Goal: Information Seeking & Learning: Learn about a topic

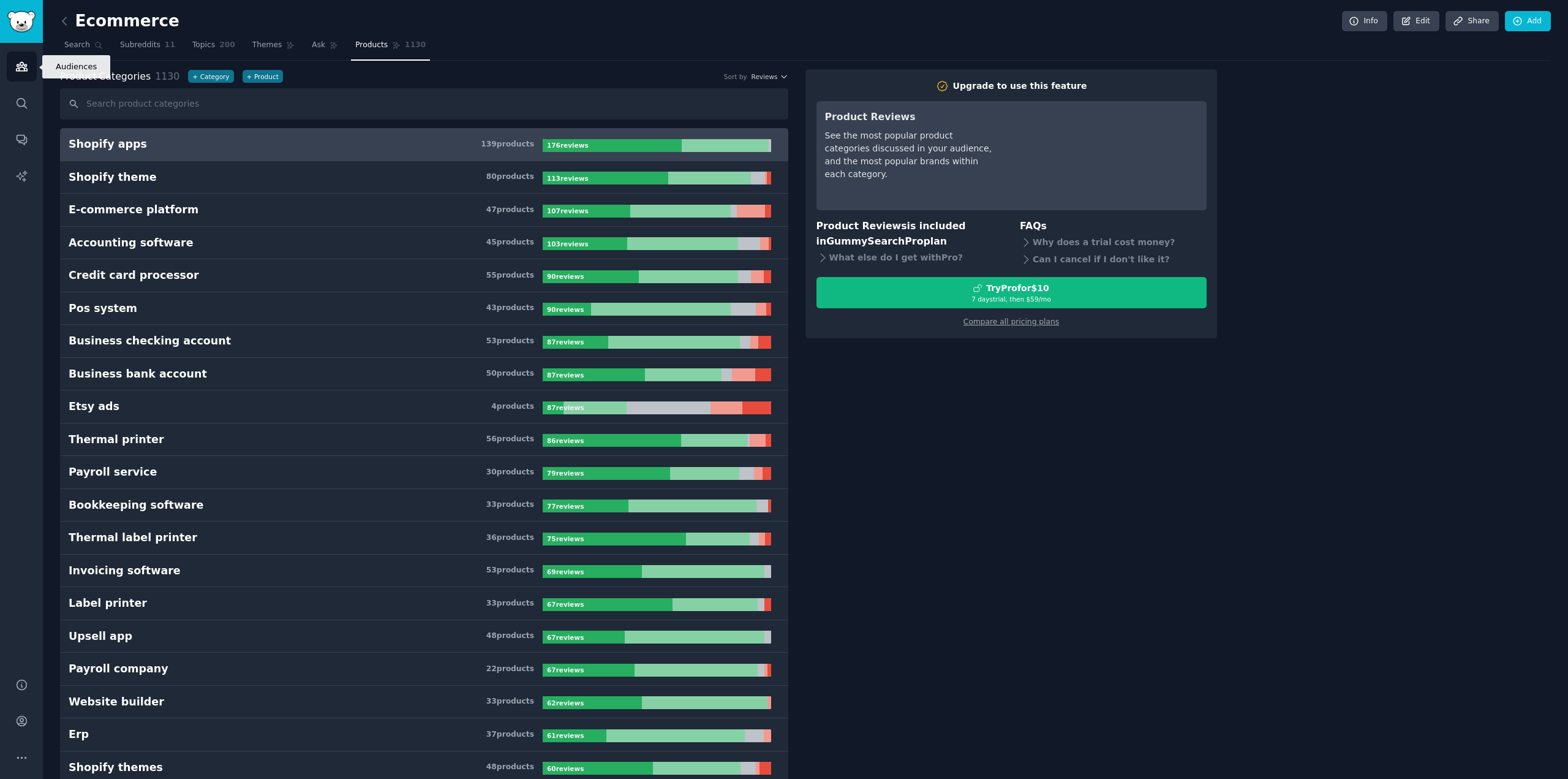
click at [25, 67] on icon "Sidebar" at bounding box center [22, 67] width 11 height 8
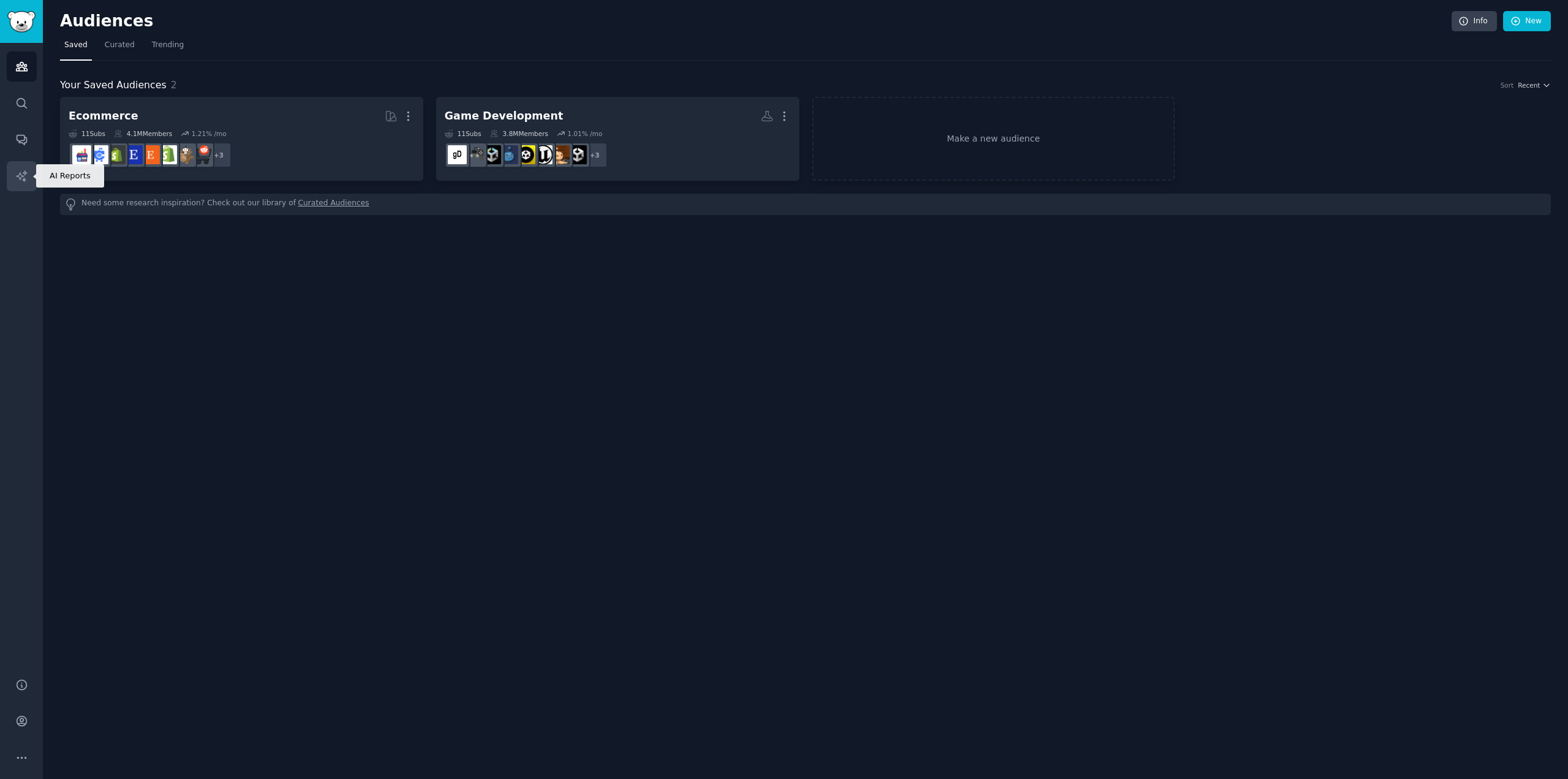
click at [19, 171] on icon "Sidebar" at bounding box center [22, 176] width 13 height 13
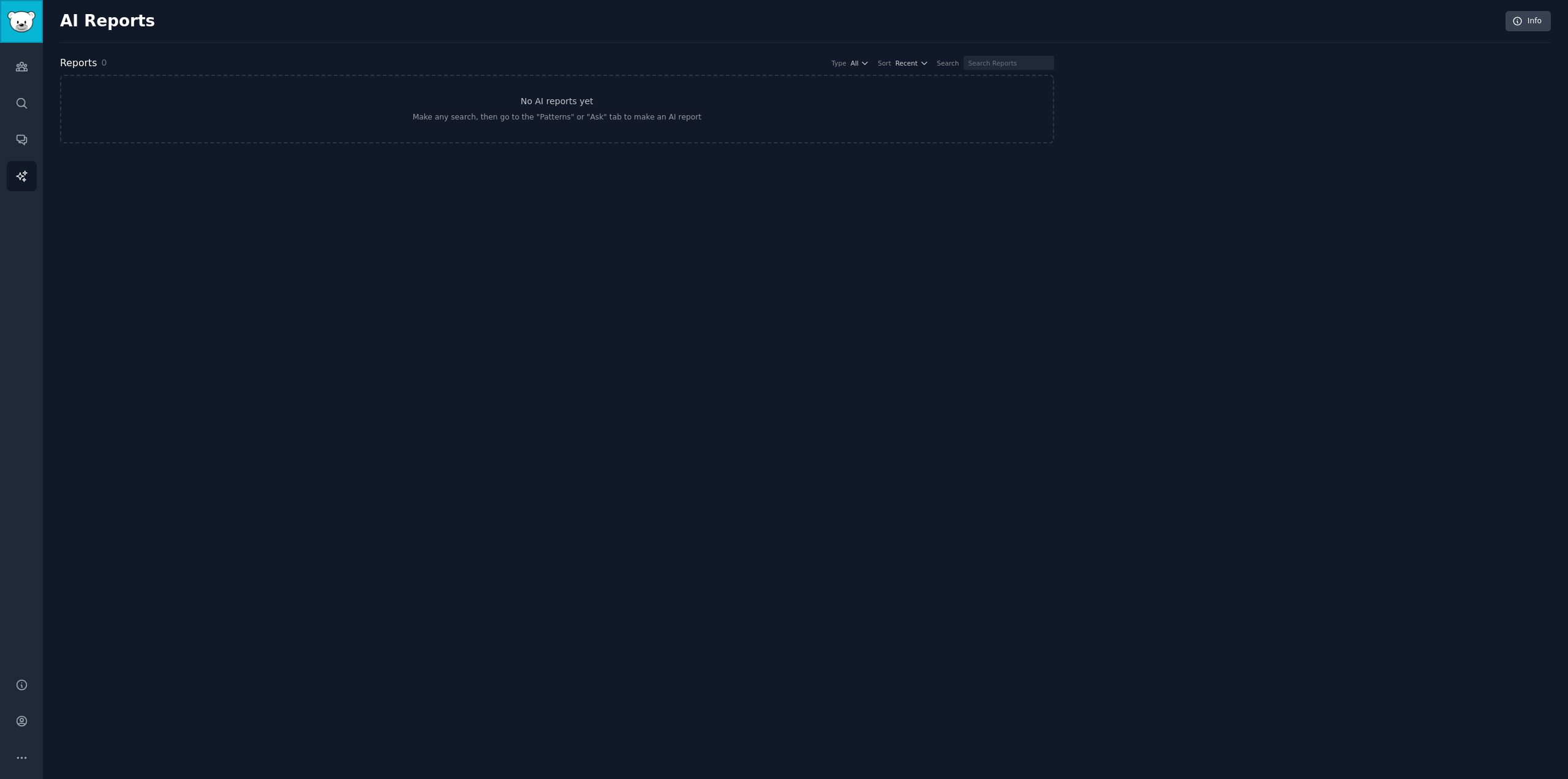
click at [21, 32] on img "Sidebar" at bounding box center [22, 22] width 28 height 22
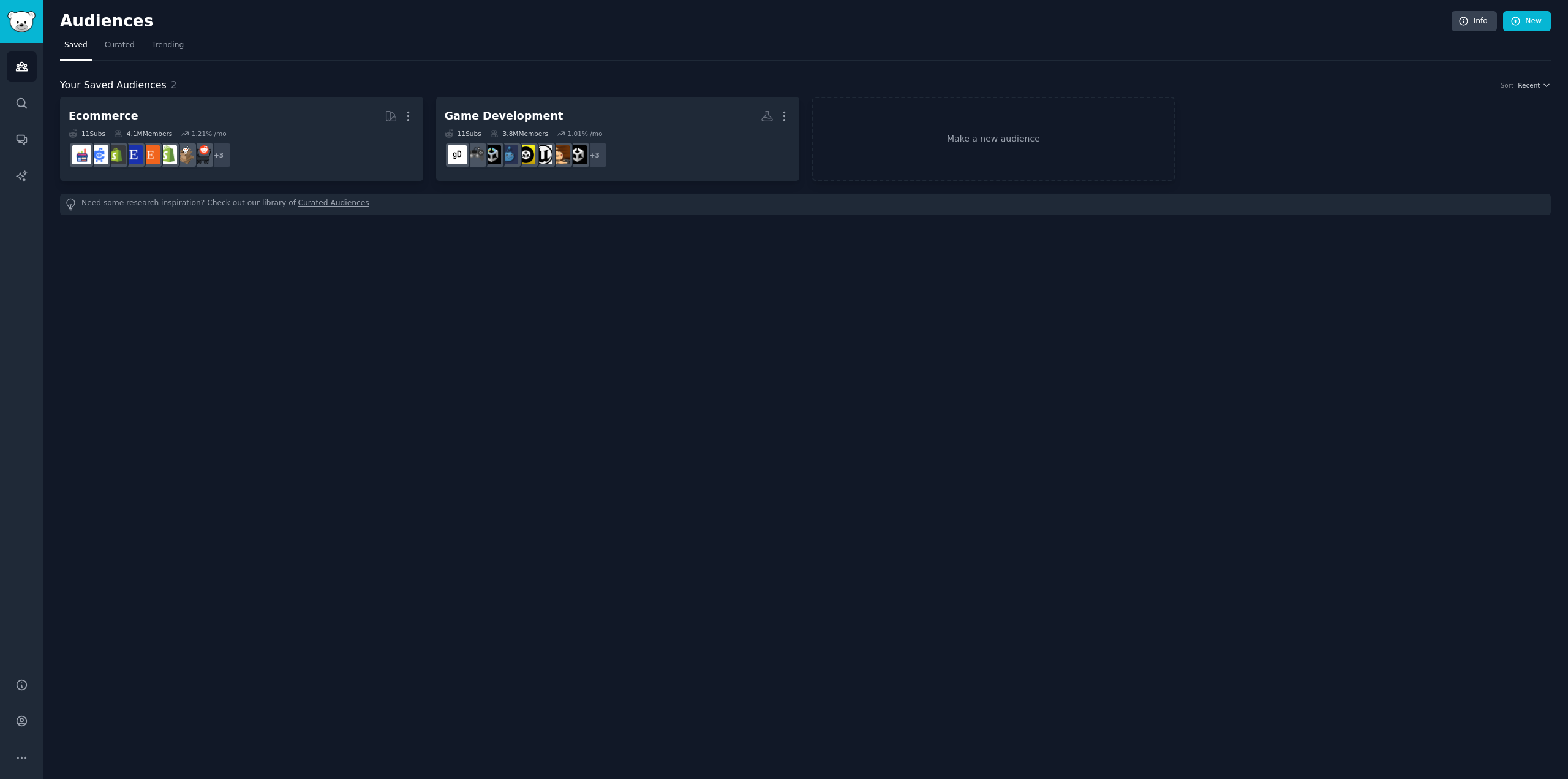
click at [19, 60] on icon "Sidebar" at bounding box center [22, 66] width 13 height 13
click at [997, 155] on link "Make a new audience" at bounding box center [993, 138] width 363 height 84
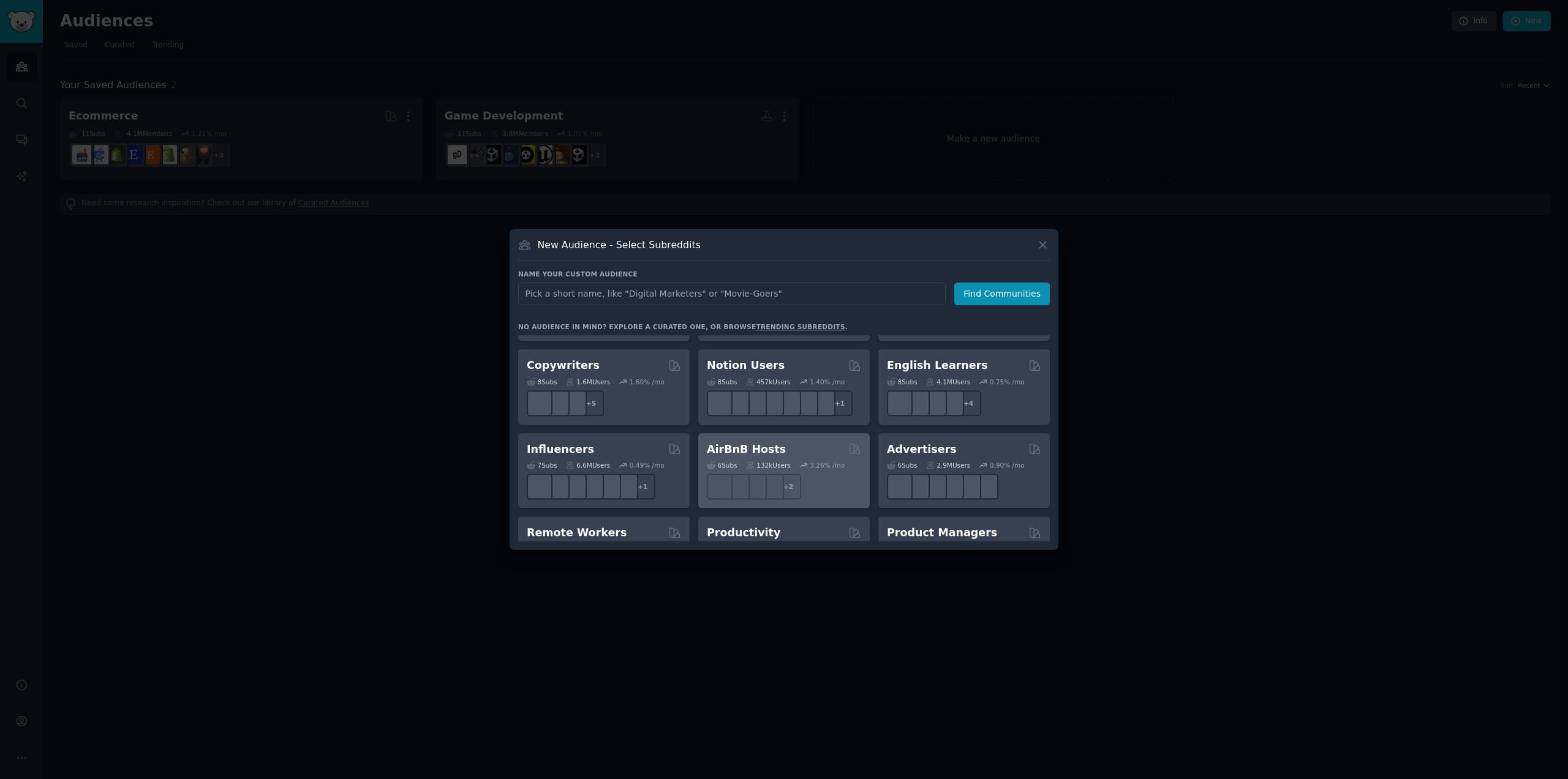
scroll to position [796, 0]
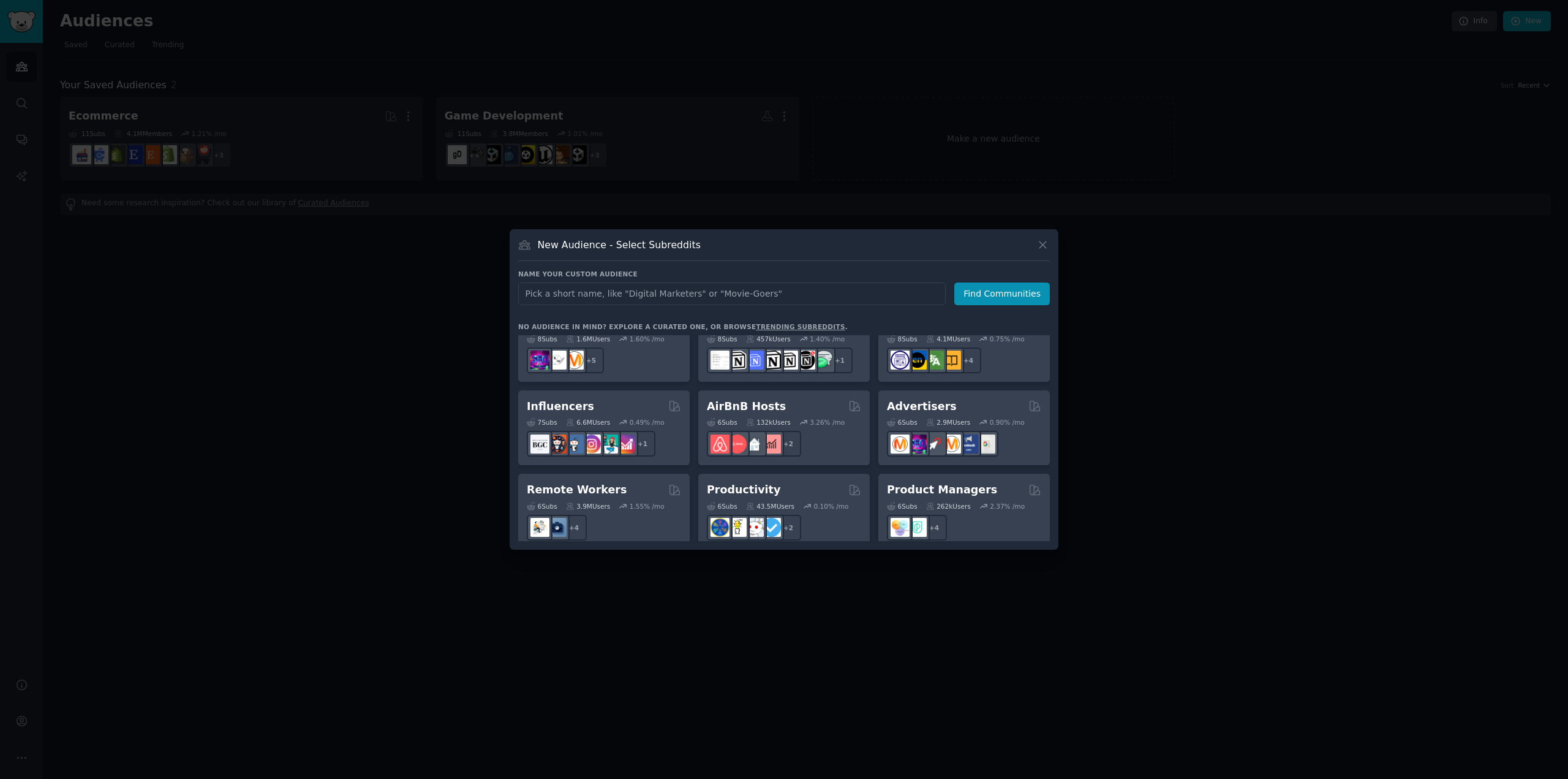
drag, startPoint x: 1248, startPoint y: 425, endPoint x: 1239, endPoint y: 428, distance: 9.5
click at [1242, 428] on div at bounding box center [784, 390] width 1568 height 779
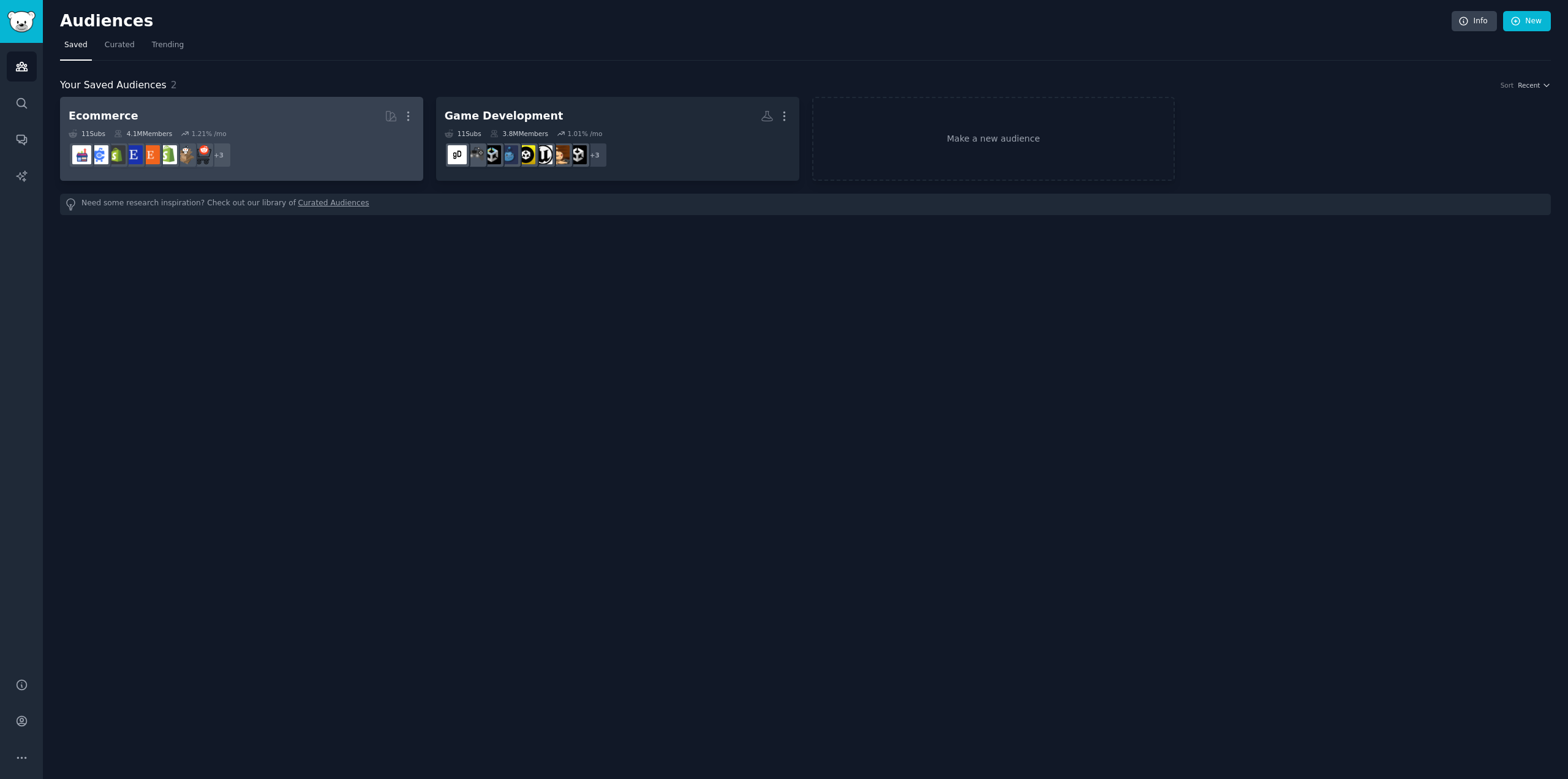
click at [292, 125] on h2 "Ecommerce More" at bounding box center [242, 116] width 346 height 22
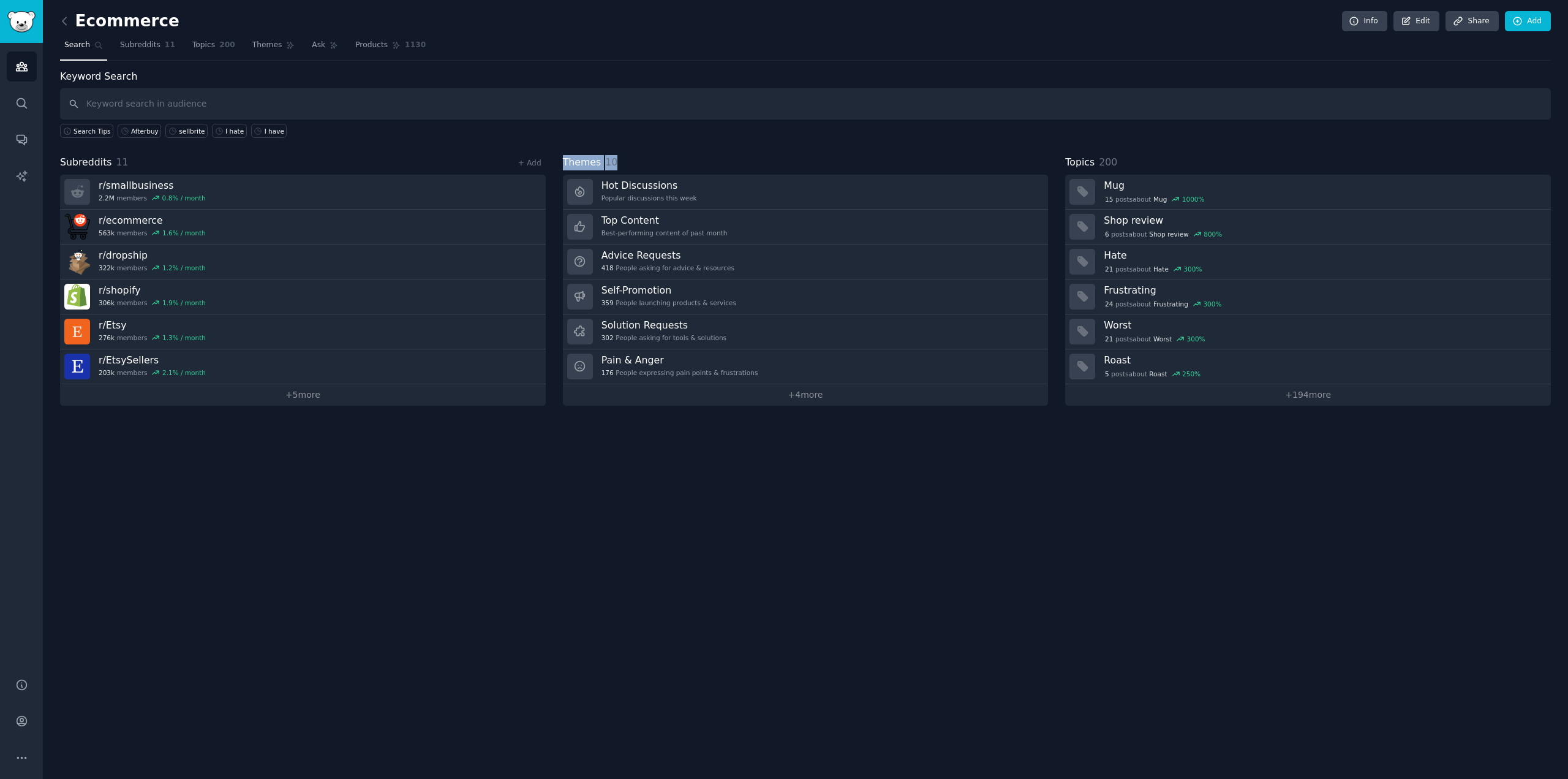
drag, startPoint x: 555, startPoint y: 162, endPoint x: 618, endPoint y: 169, distance: 63.4
click at [618, 169] on div "Subreddits 11 + Add r/ smallbusiness 2.2M members 0.8 % / month r/ ecommerce 56…" at bounding box center [805, 280] width 1491 height 251
click at [628, 165] on div "Themes 10" at bounding box center [806, 162] width 486 height 15
drag, startPoint x: 629, startPoint y: 163, endPoint x: 578, endPoint y: 165, distance: 51.0
click at [570, 165] on div "Themes 10" at bounding box center [806, 162] width 486 height 15
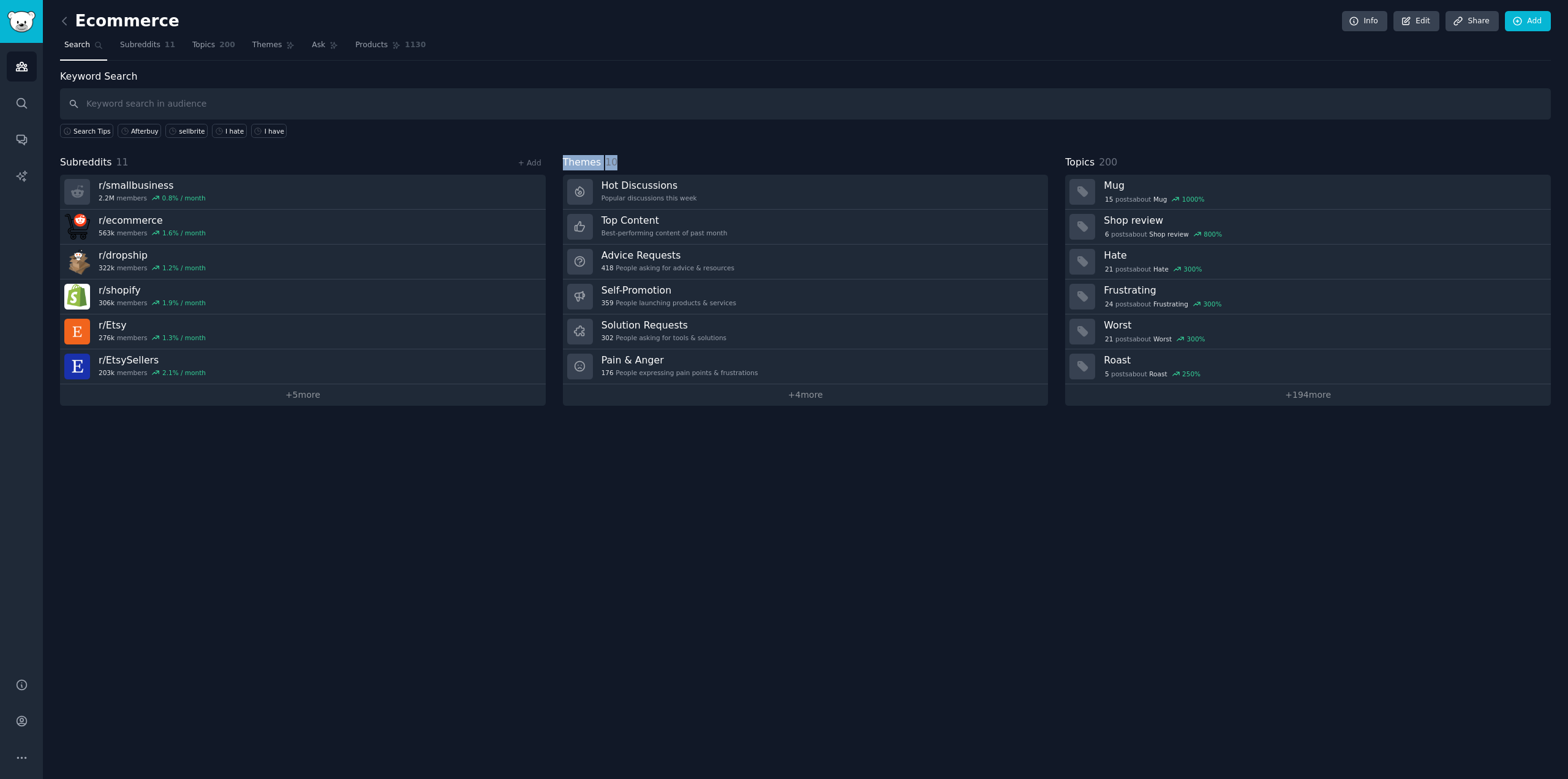
click at [621, 165] on div "Themes 10" at bounding box center [806, 162] width 486 height 15
click at [658, 156] on div "Themes 10" at bounding box center [806, 162] width 486 height 15
click at [335, 403] on link "+ 5 more" at bounding box center [303, 394] width 486 height 22
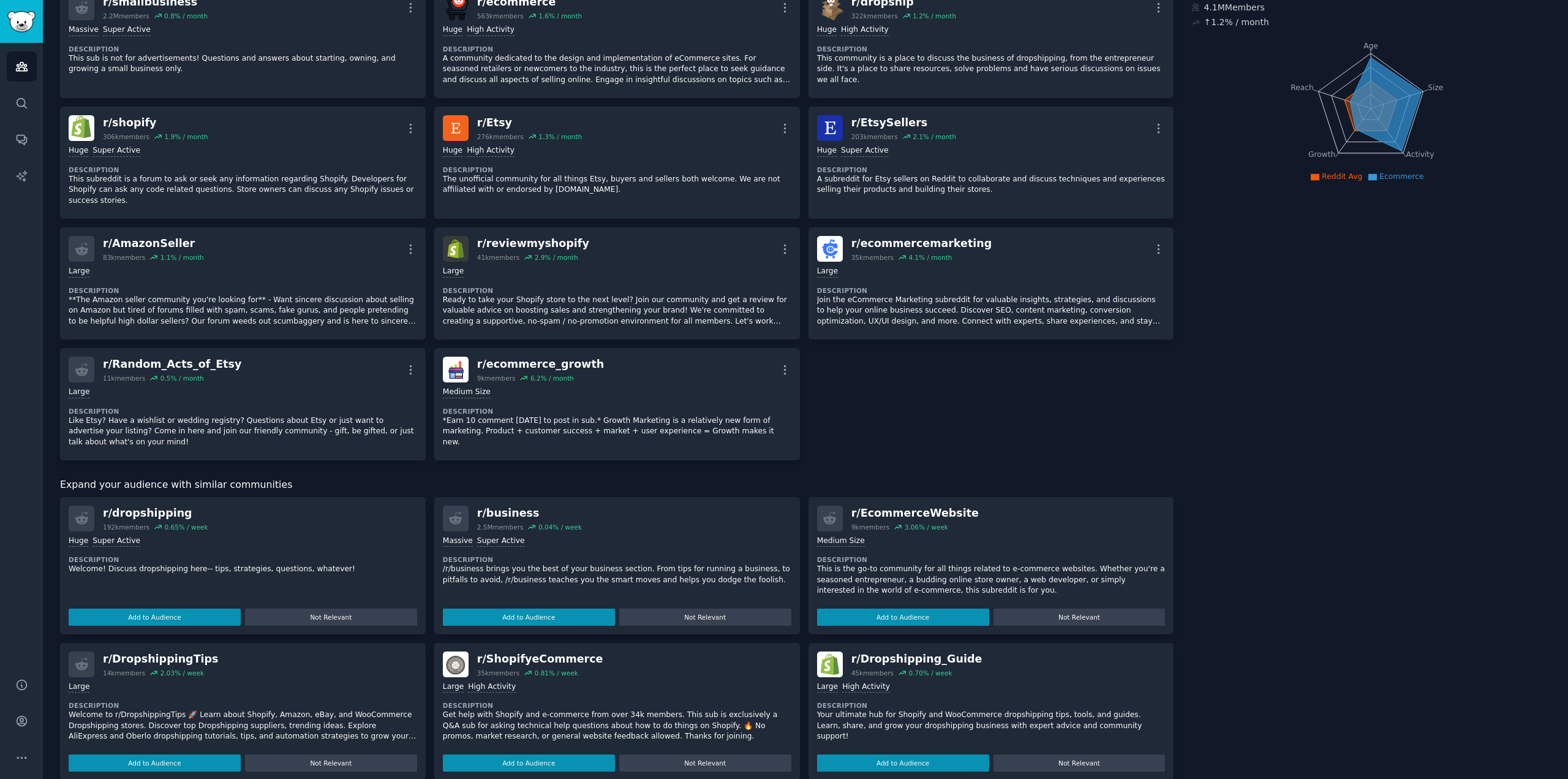
scroll to position [58, 0]
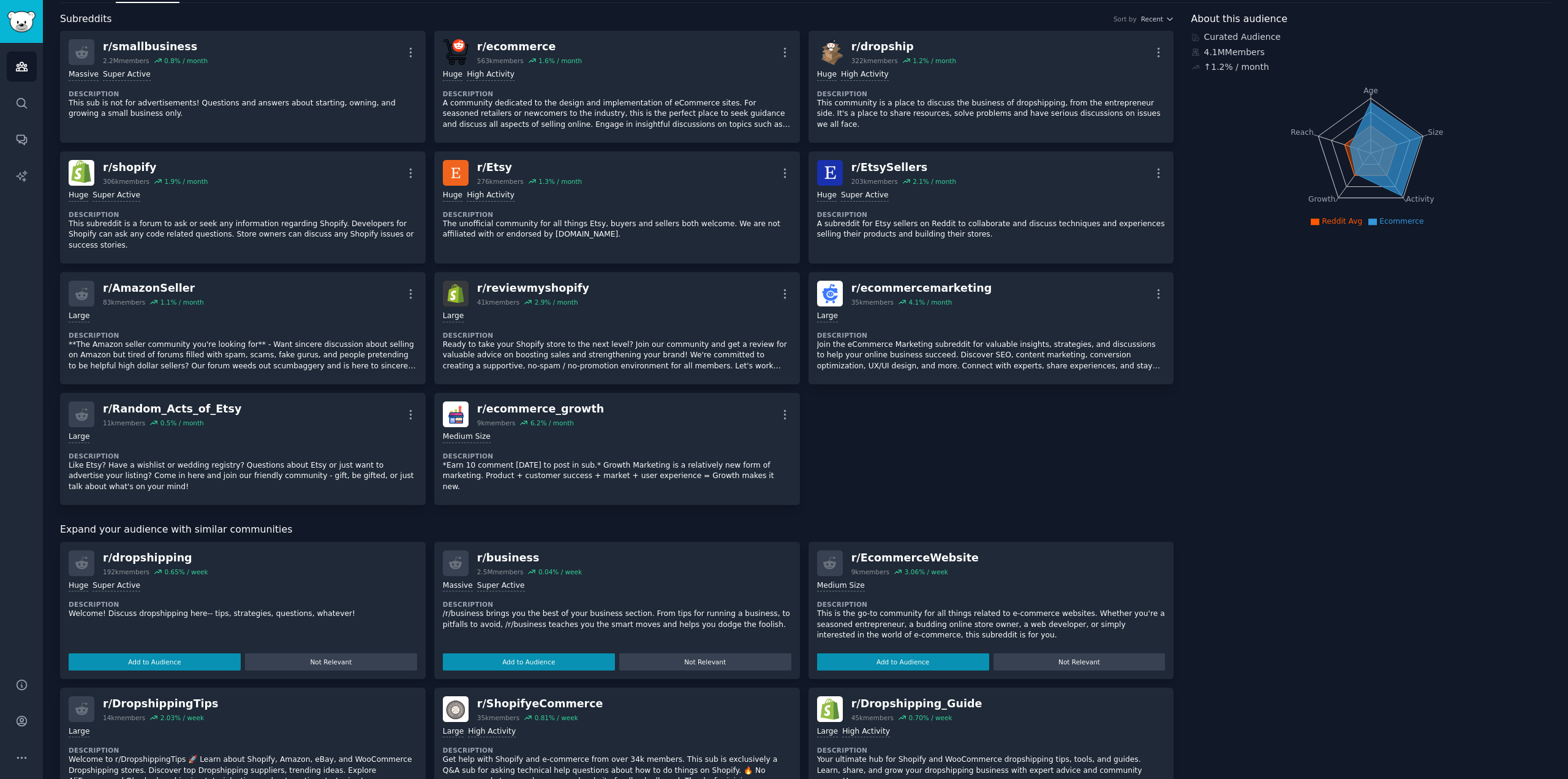
click at [908, 542] on div "r/ EcommerceWebsite 9k members 3.06 % / week 1000 - 10,000 members Medium Size …" at bounding box center [991, 610] width 366 height 137
drag, startPoint x: 888, startPoint y: 529, endPoint x: 859, endPoint y: 547, distance: 34.1
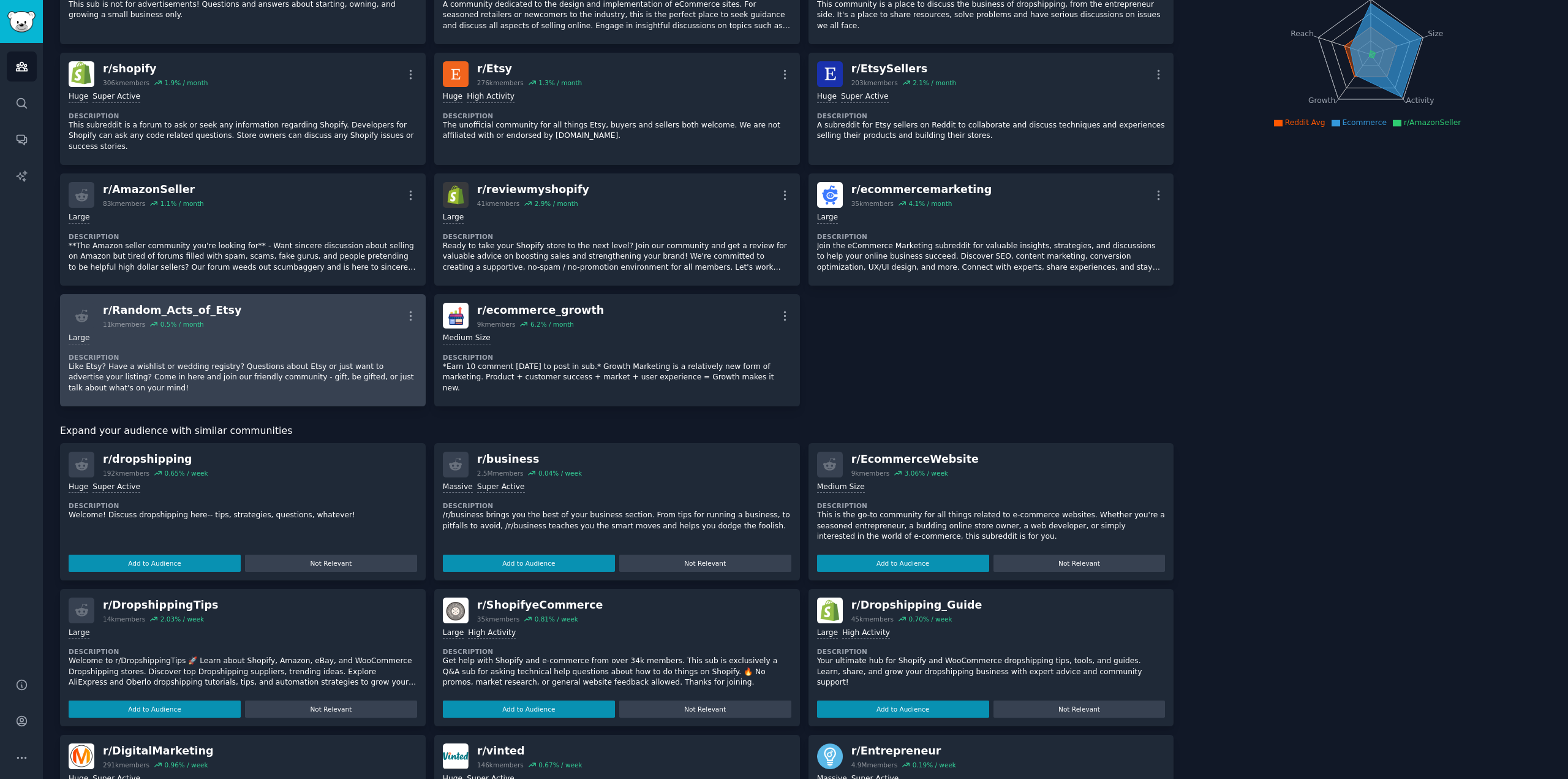
scroll to position [0, 0]
